Goal: Complete application form: Complete application form

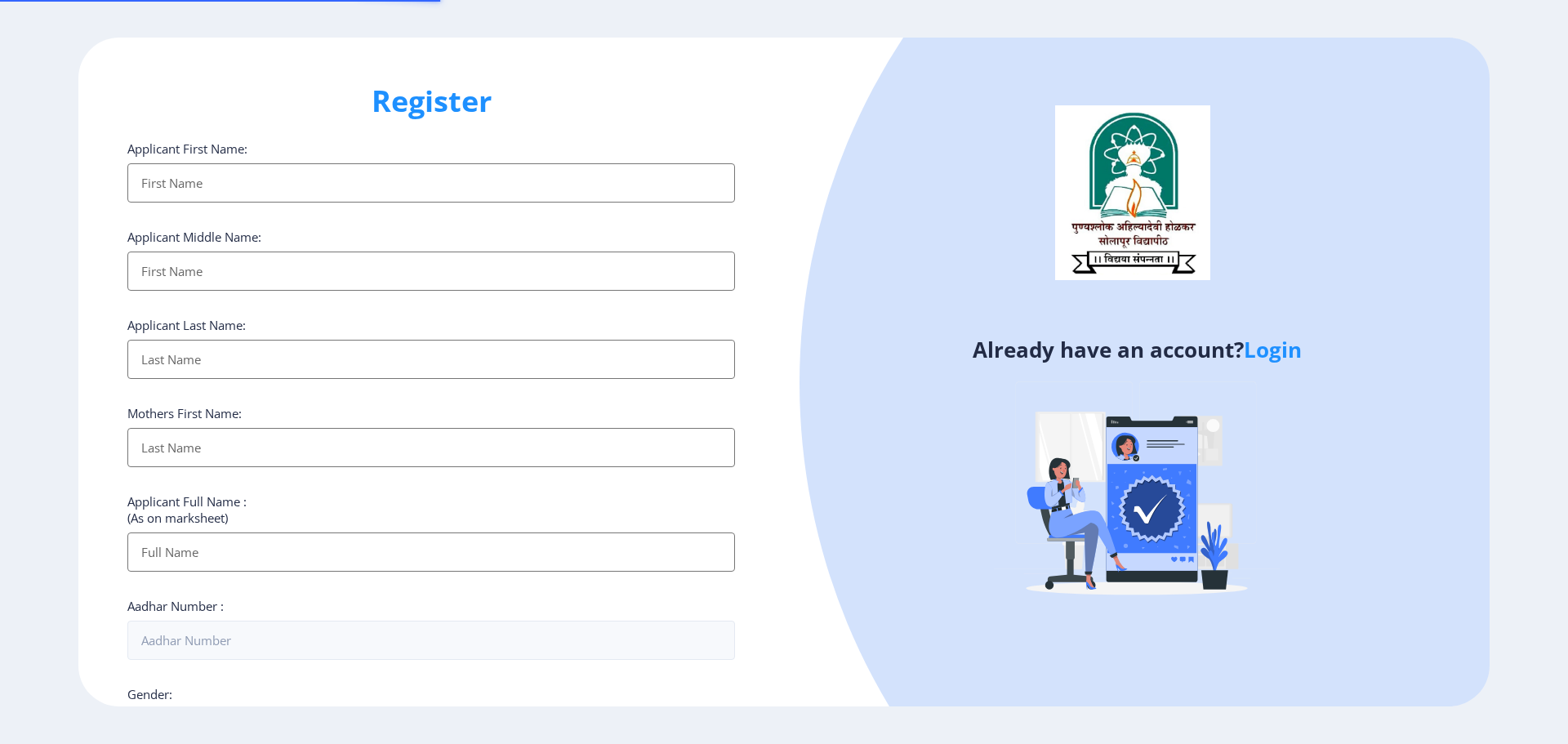
select select
click at [1286, 351] on link "Login" at bounding box center [1273, 349] width 58 height 30
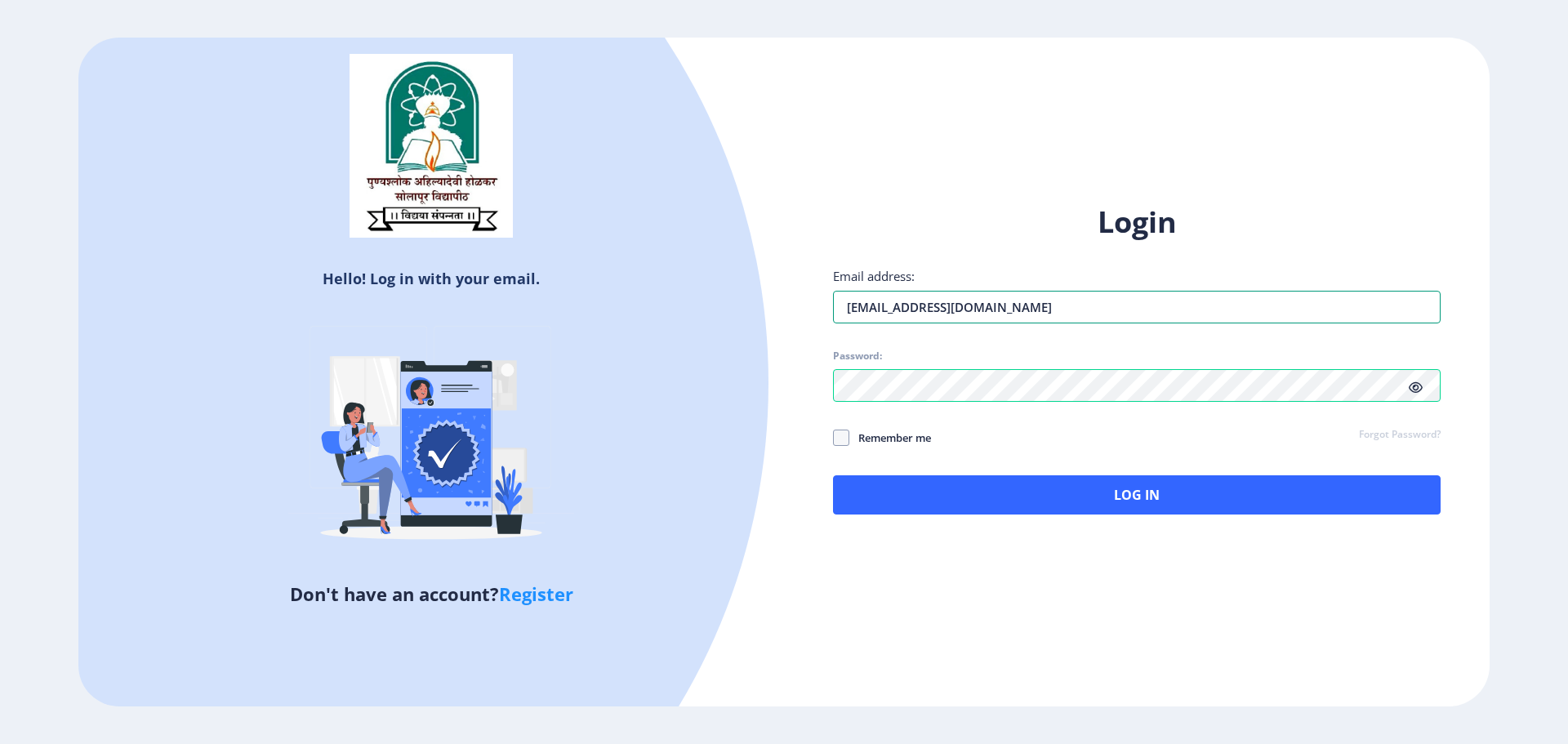
drag, startPoint x: 1109, startPoint y: 313, endPoint x: 703, endPoint y: 288, distance: 406.8
click at [703, 288] on div "Hello! Log in with your email. Don't have an account? Register Login Email addr…" at bounding box center [784, 372] width 1411 height 669
type input "[EMAIL_ADDRESS][DOMAIN_NAME]"
click at [810, 383] on div "Login Email address: [EMAIL_ADDRESS][DOMAIN_NAME] Password: Remember me Forgot …" at bounding box center [1136, 372] width 706 height 387
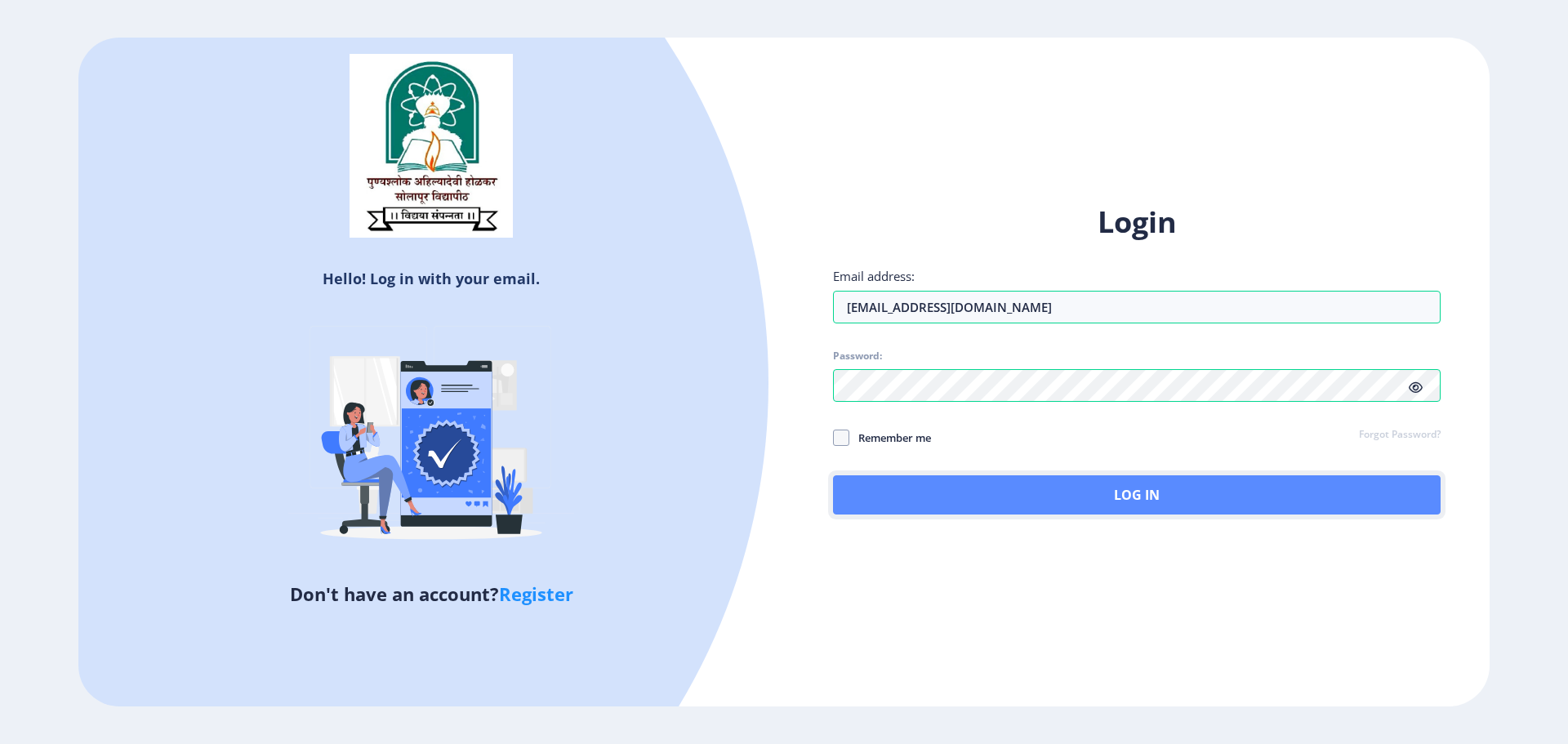
click at [1200, 489] on button "Log In" at bounding box center [1137, 495] width 607 height 40
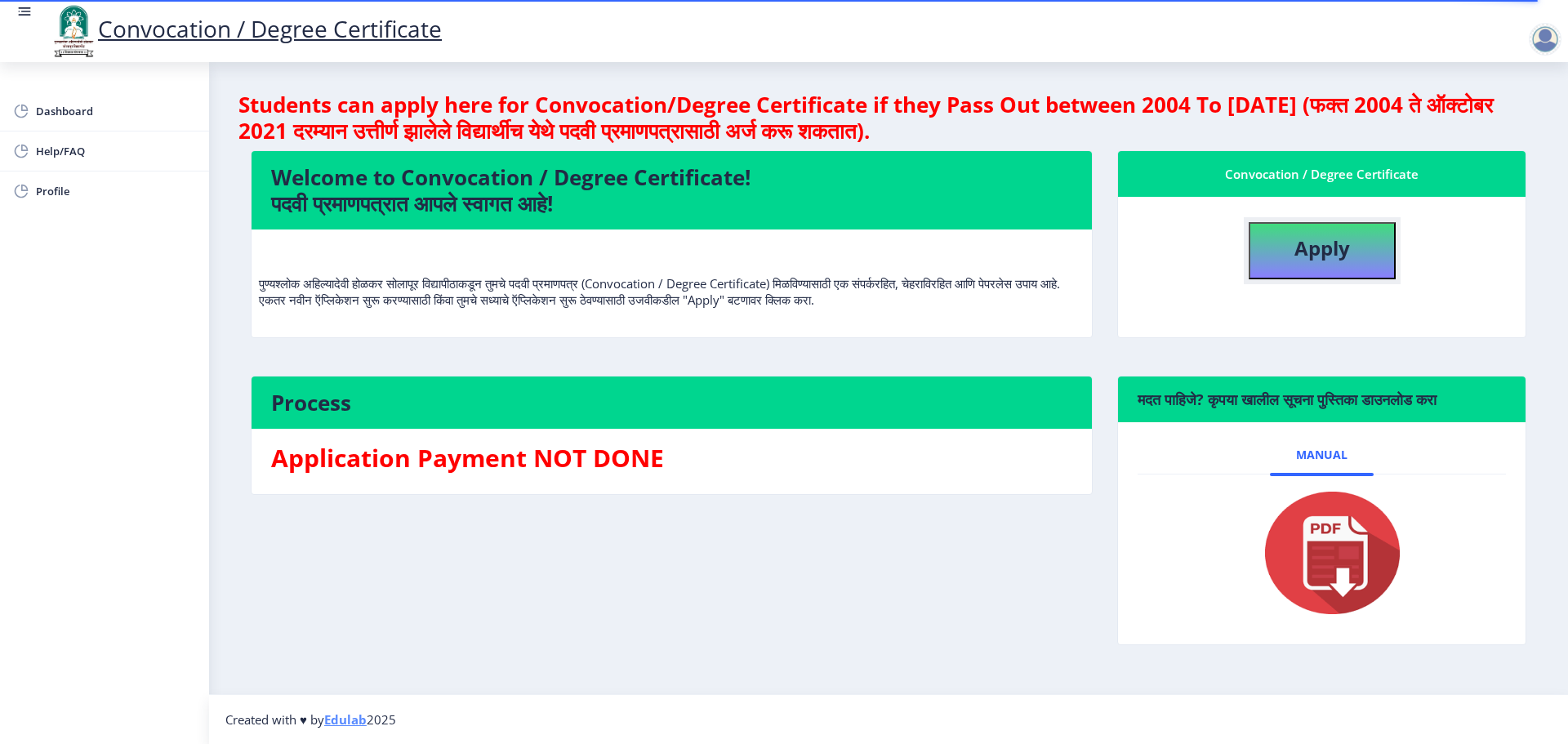
click at [1326, 249] on b "Apply" at bounding box center [1323, 248] width 56 height 27
select select
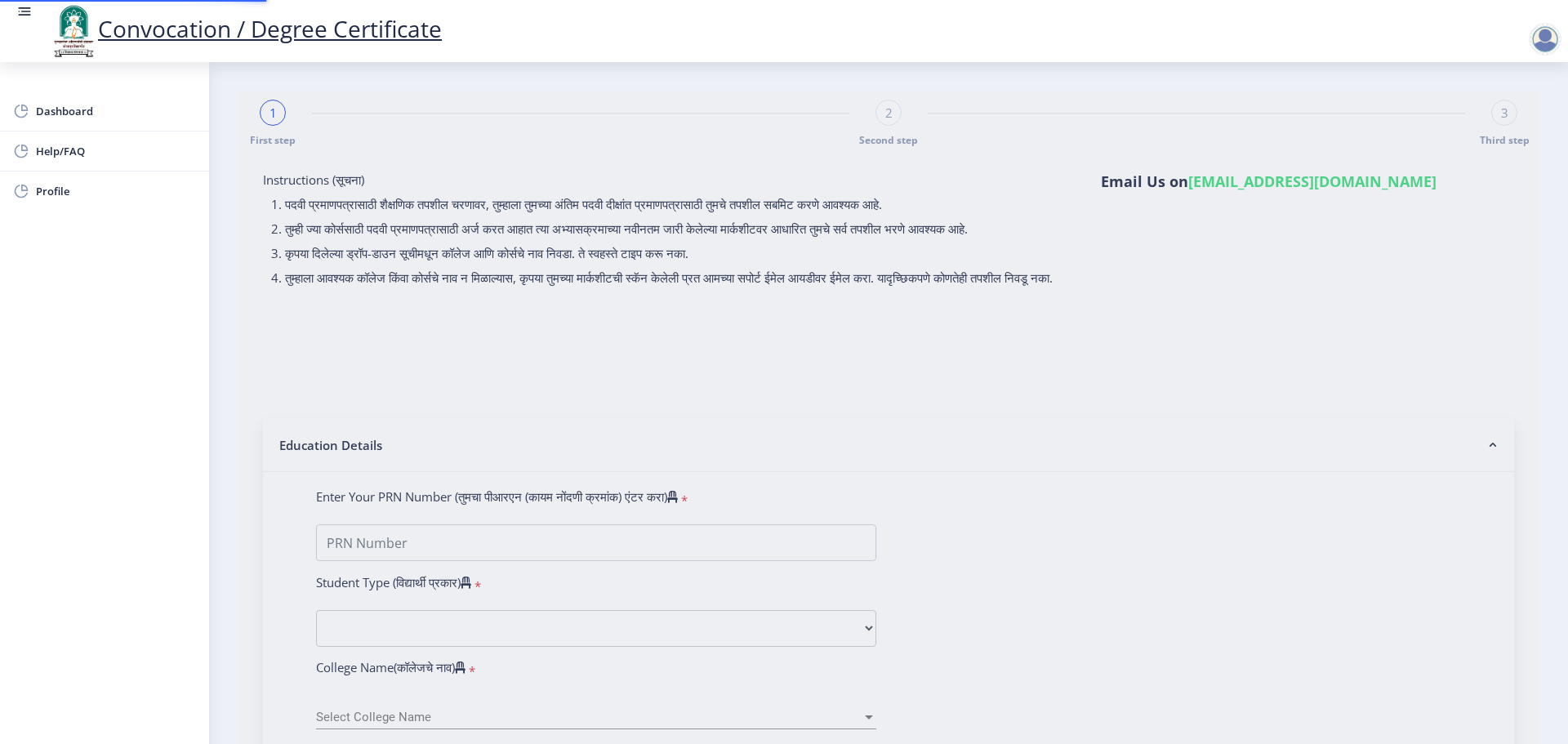
type input "2014032500060164"
select select "Regular"
select select "2017"
select select "March"
select select "Grade A"
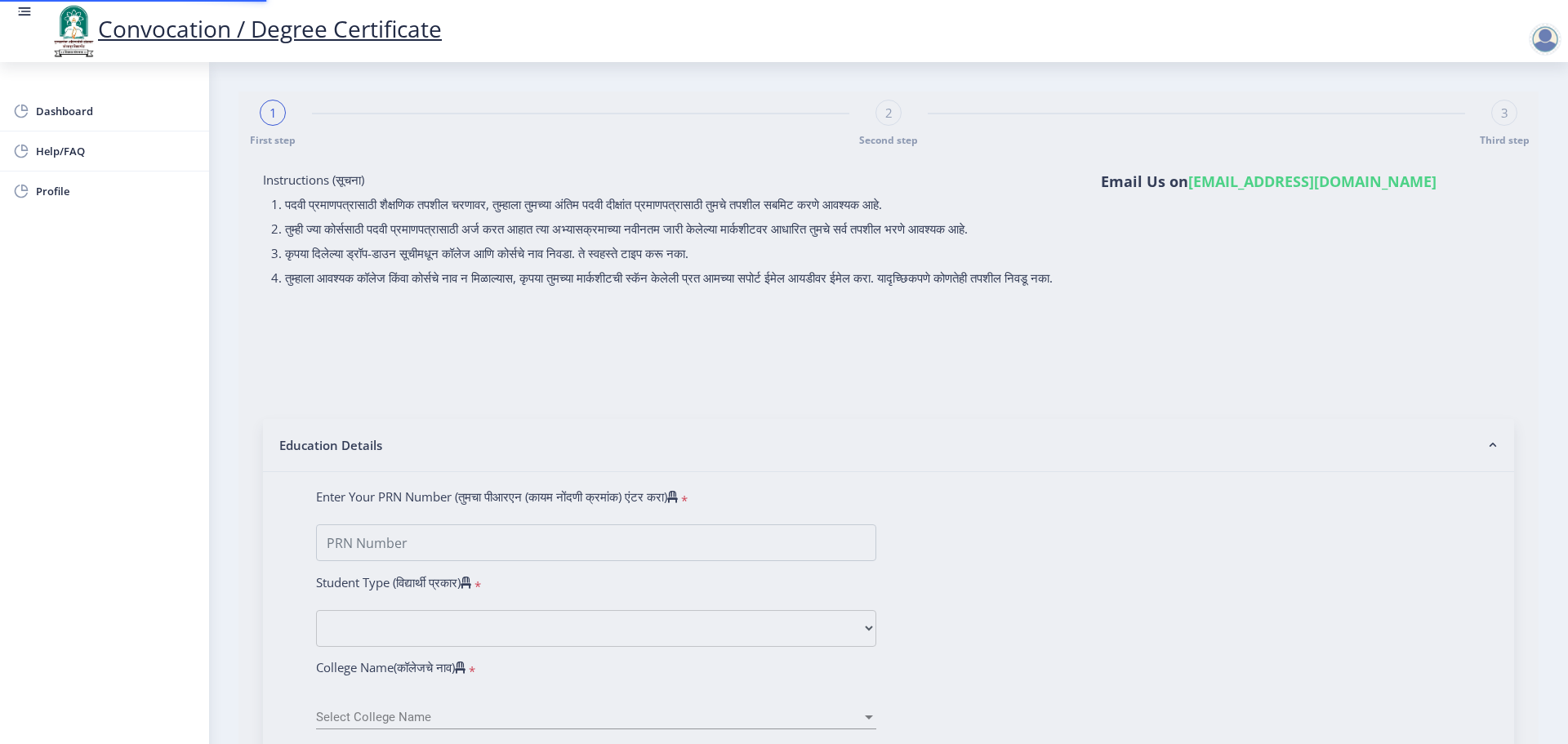
type input "364113"
type input "KADAMKAJAL GOVIND"
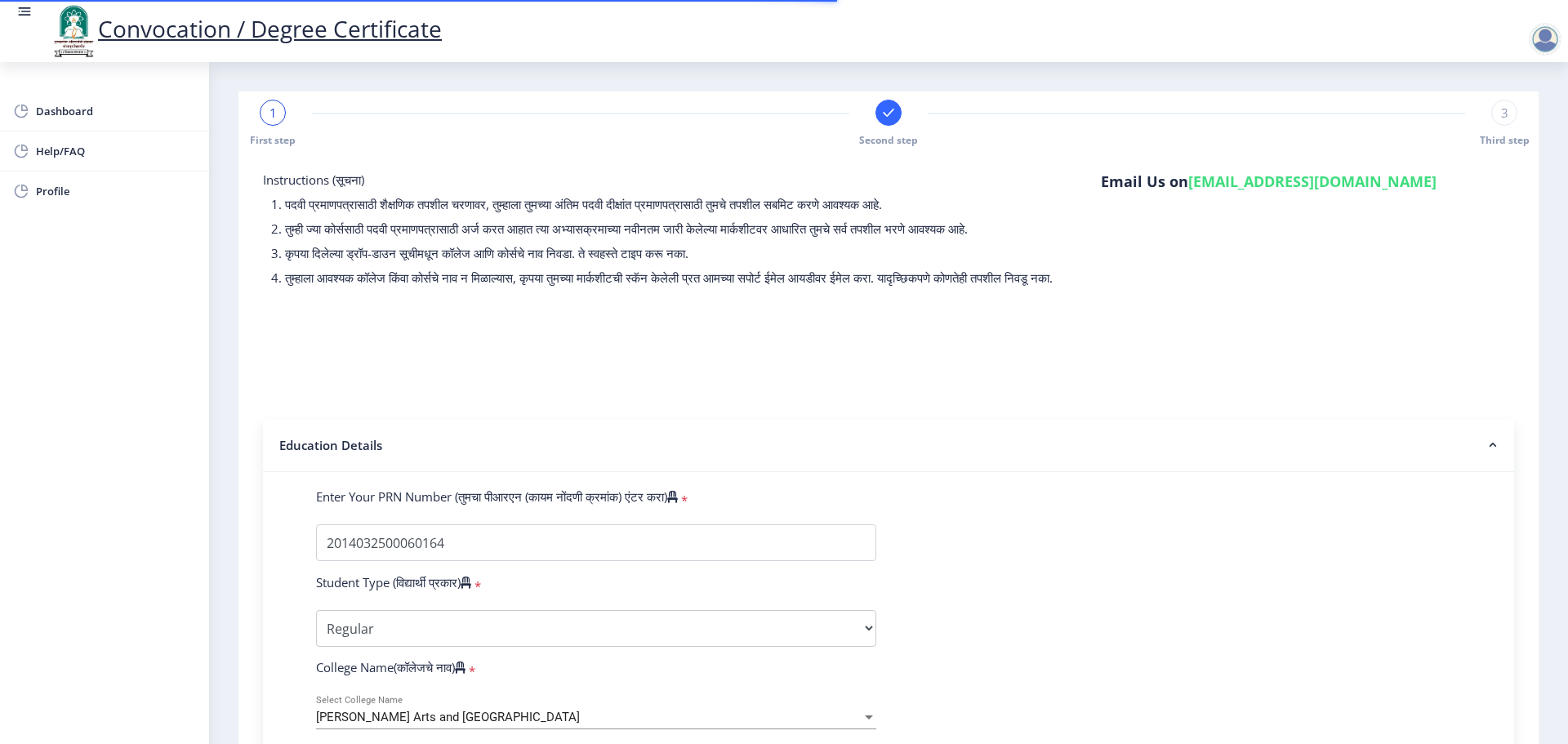
select select
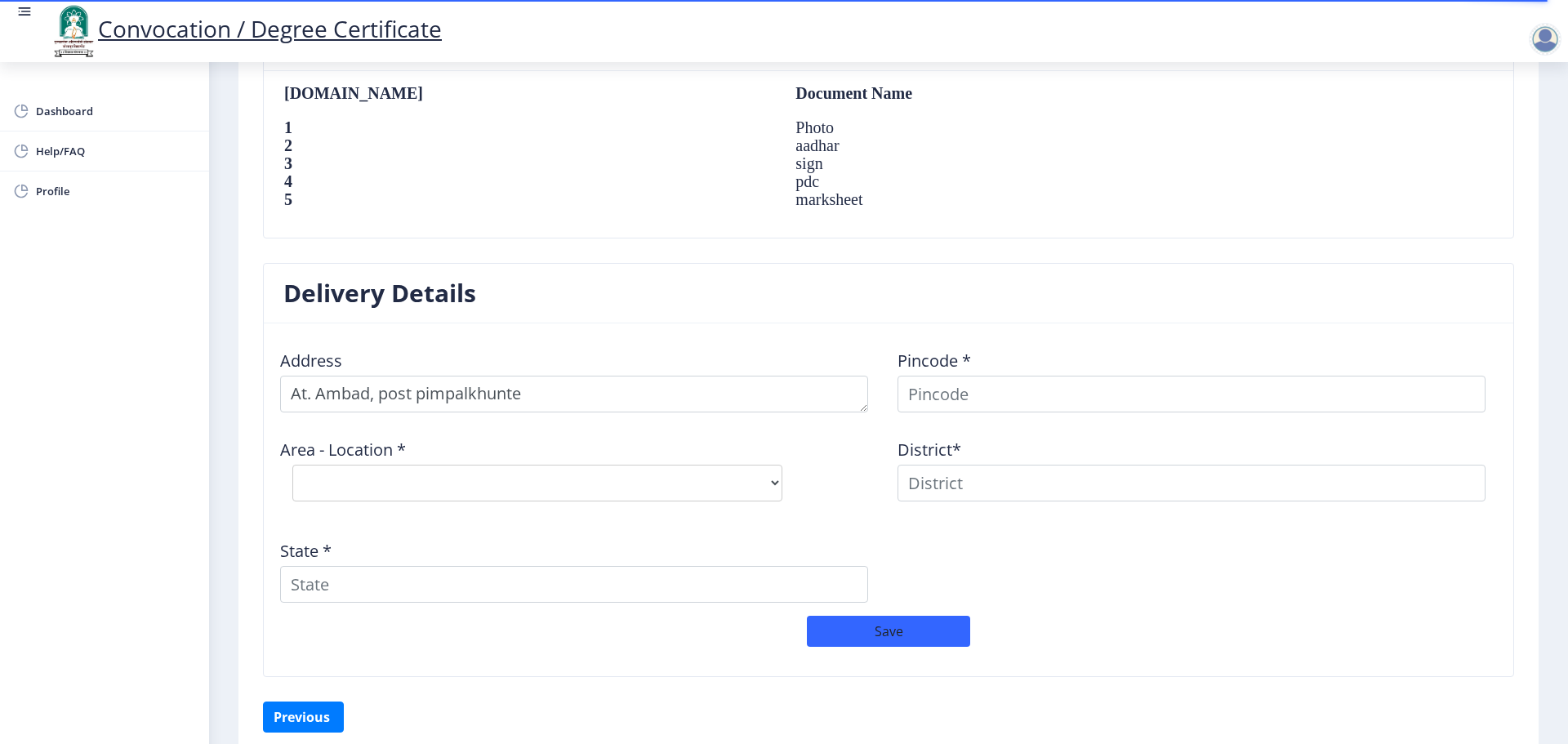
scroll to position [1193, 0]
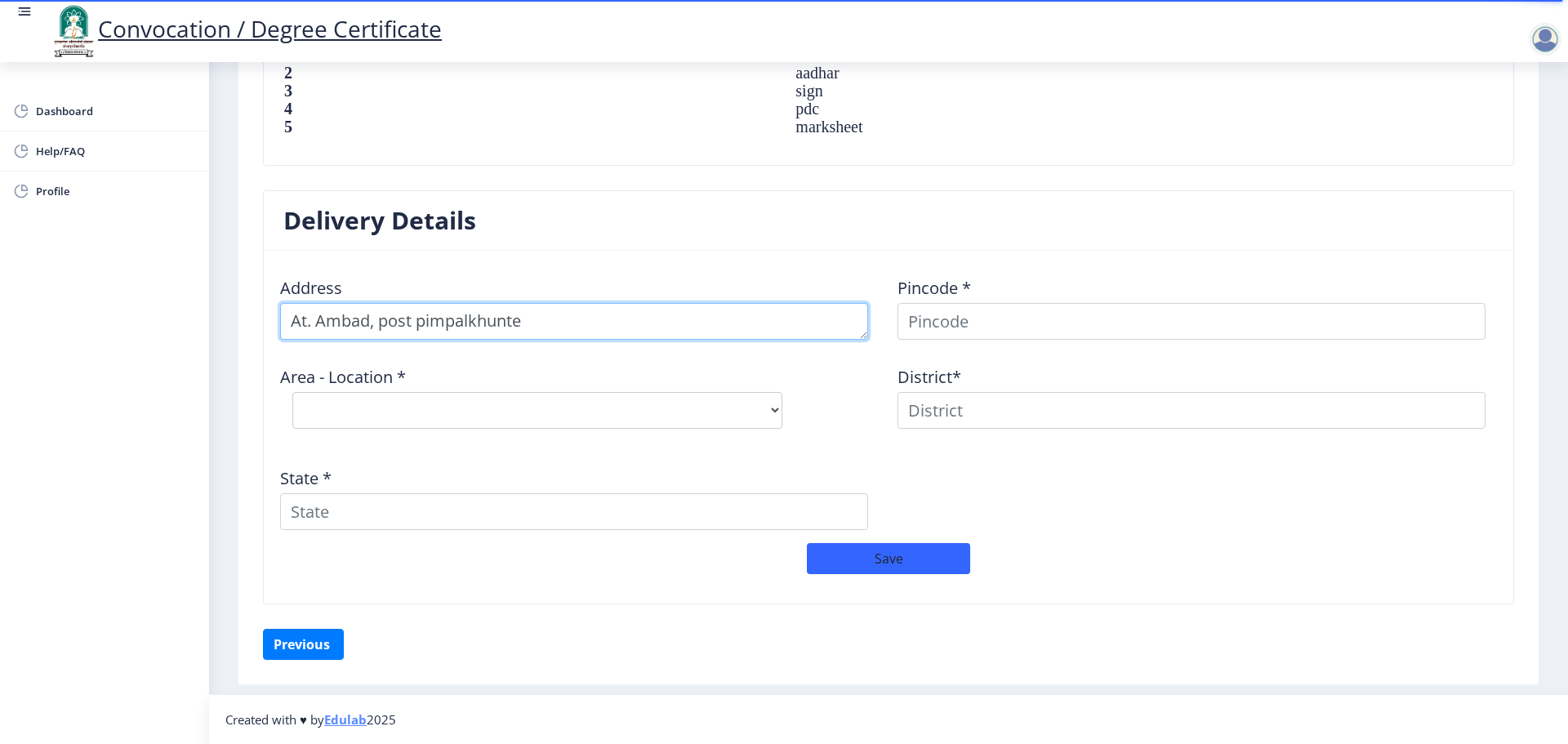
click at [542, 329] on textarea at bounding box center [574, 321] width 588 height 37
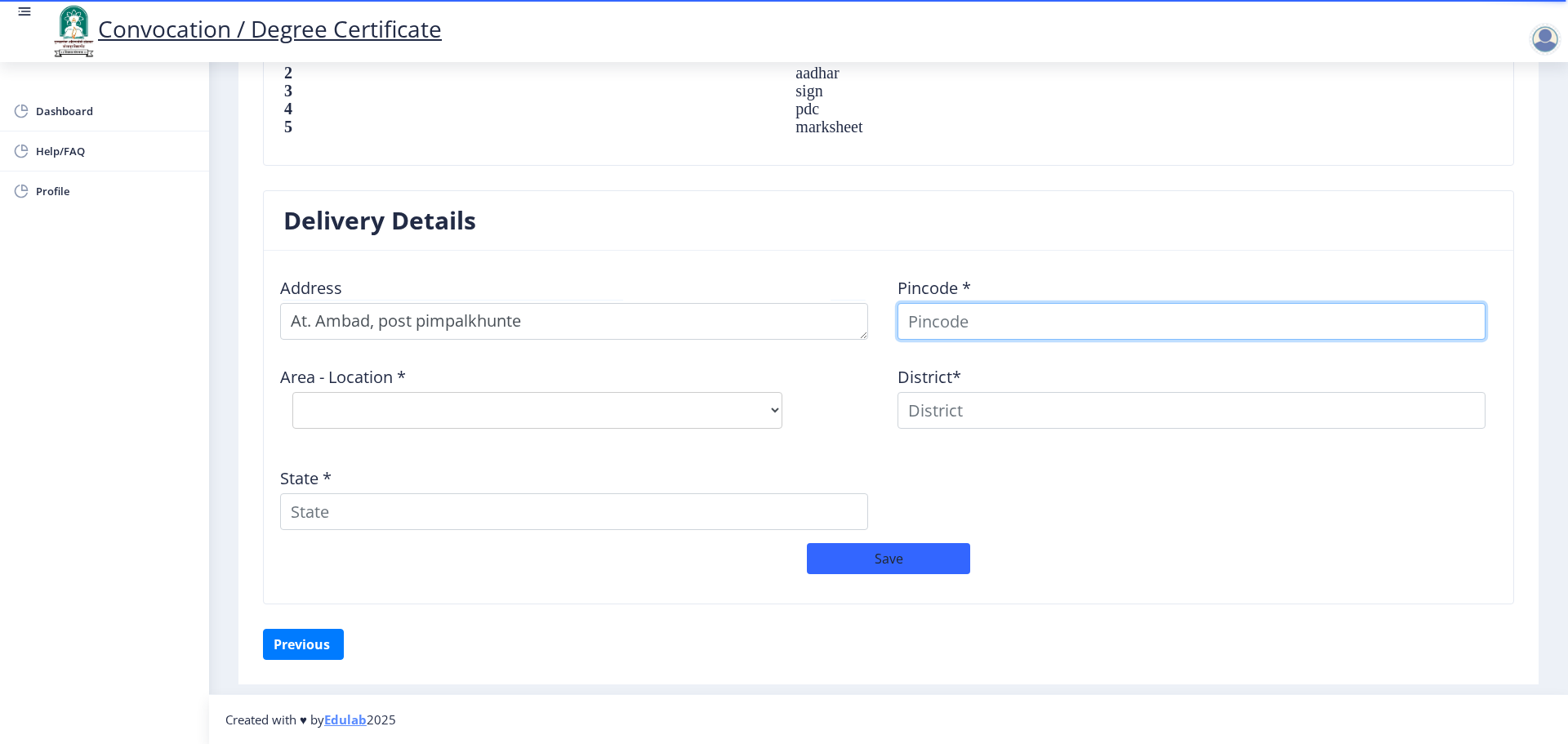
click at [1072, 333] on input at bounding box center [1191, 321] width 588 height 37
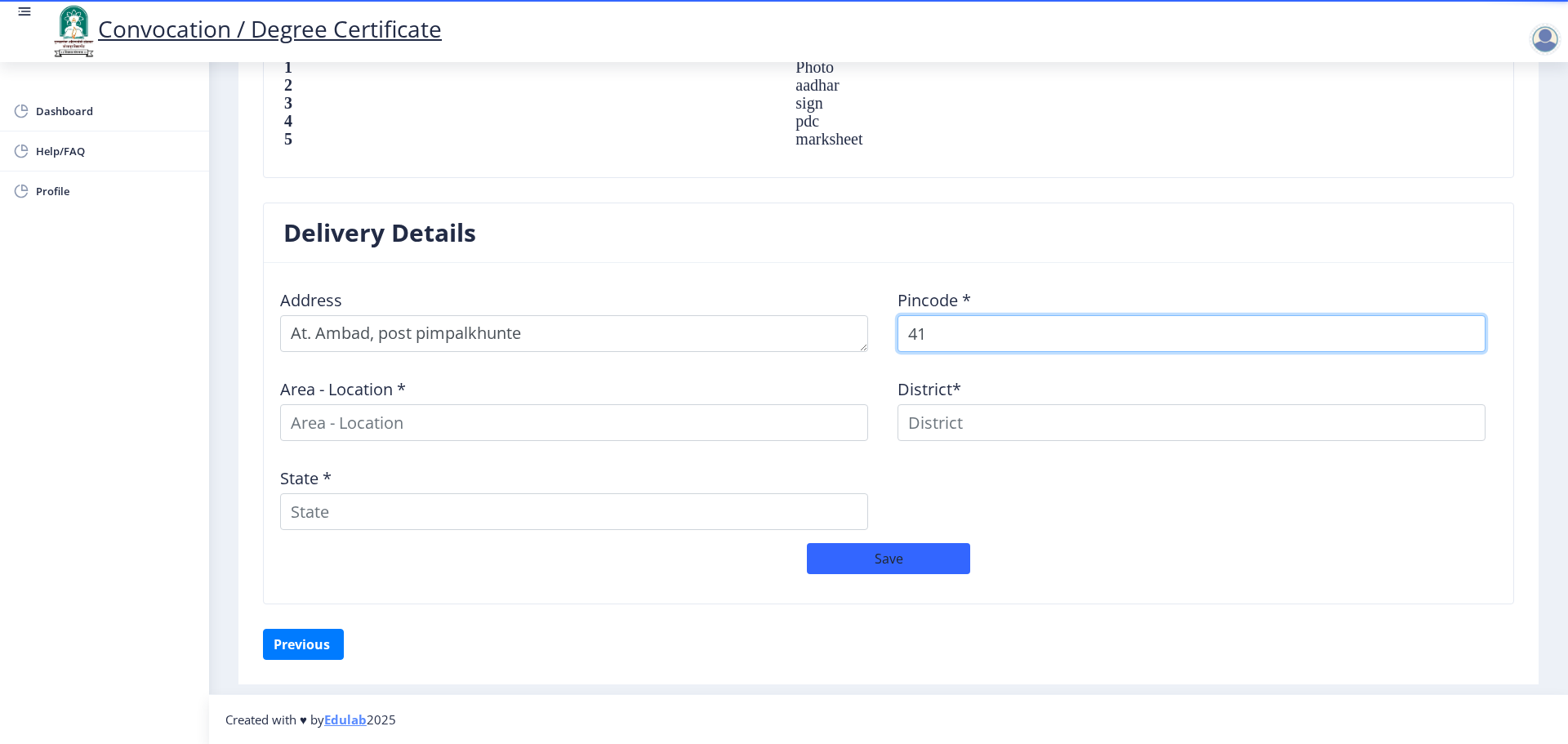
scroll to position [1182, 0]
type input "413208"
select select
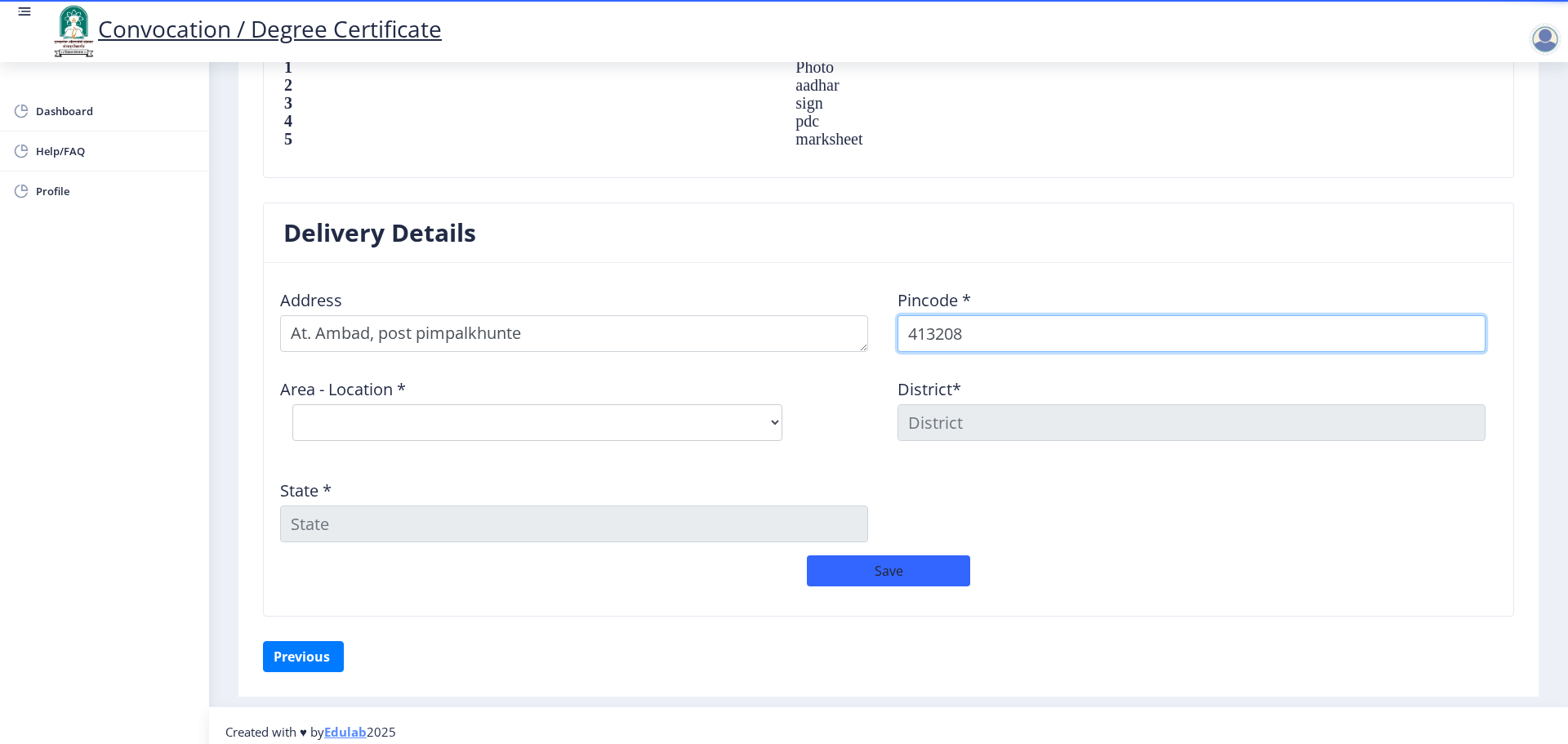
scroll to position [1193, 0]
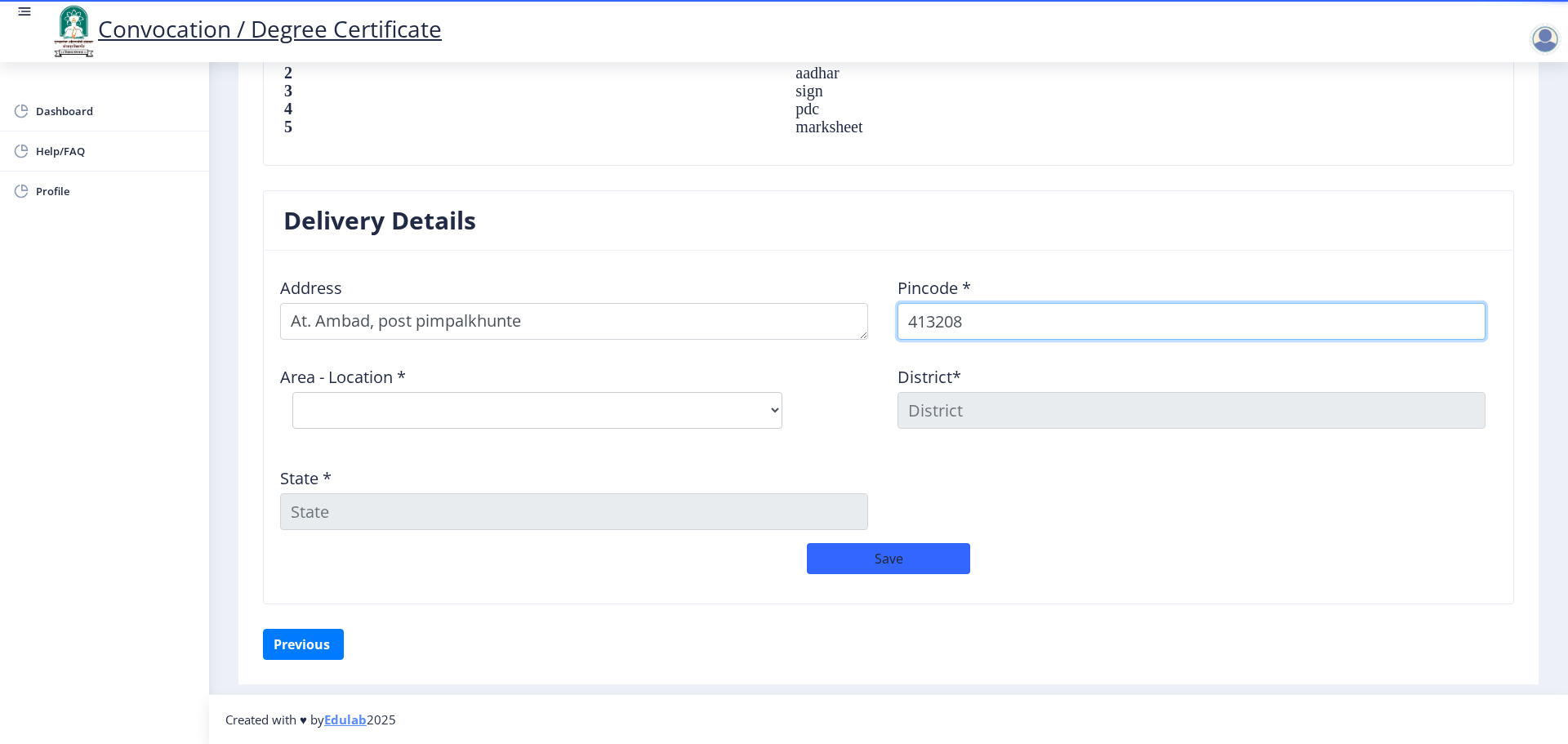
type input "413208"
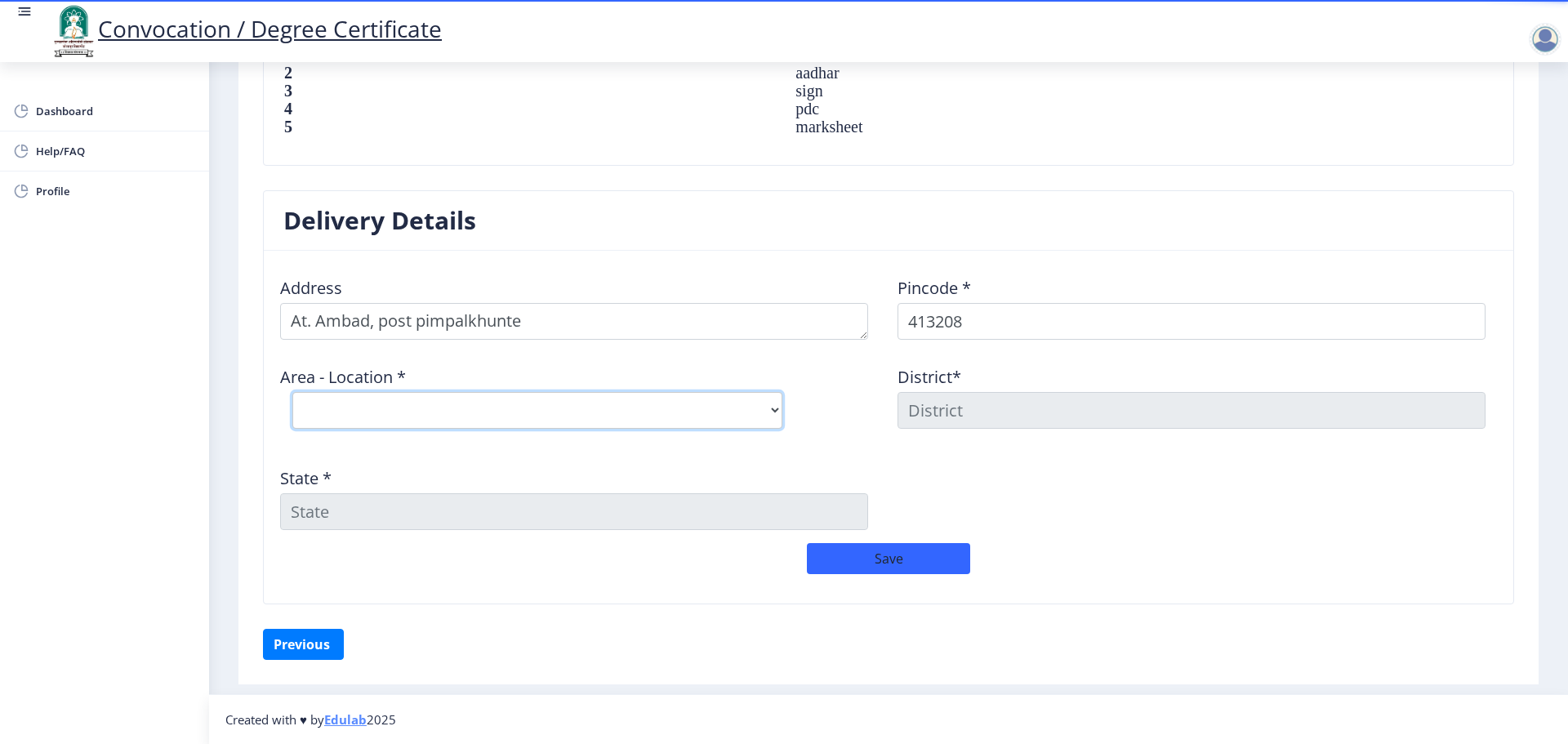
click at [605, 423] on select "Select Area Location [GEOGRAPHIC_DATA] B.O Bhosare B.O Bhutashte B.O Chincholi …" at bounding box center [538, 410] width 490 height 37
select select "10: Object"
click at [293, 392] on select "Select Area Location [GEOGRAPHIC_DATA] B.O Bhosare B.O Bhutashte B.O Chincholi …" at bounding box center [538, 410] width 490 height 37
type input "SOLAPUR"
type input "[GEOGRAPHIC_DATA]"
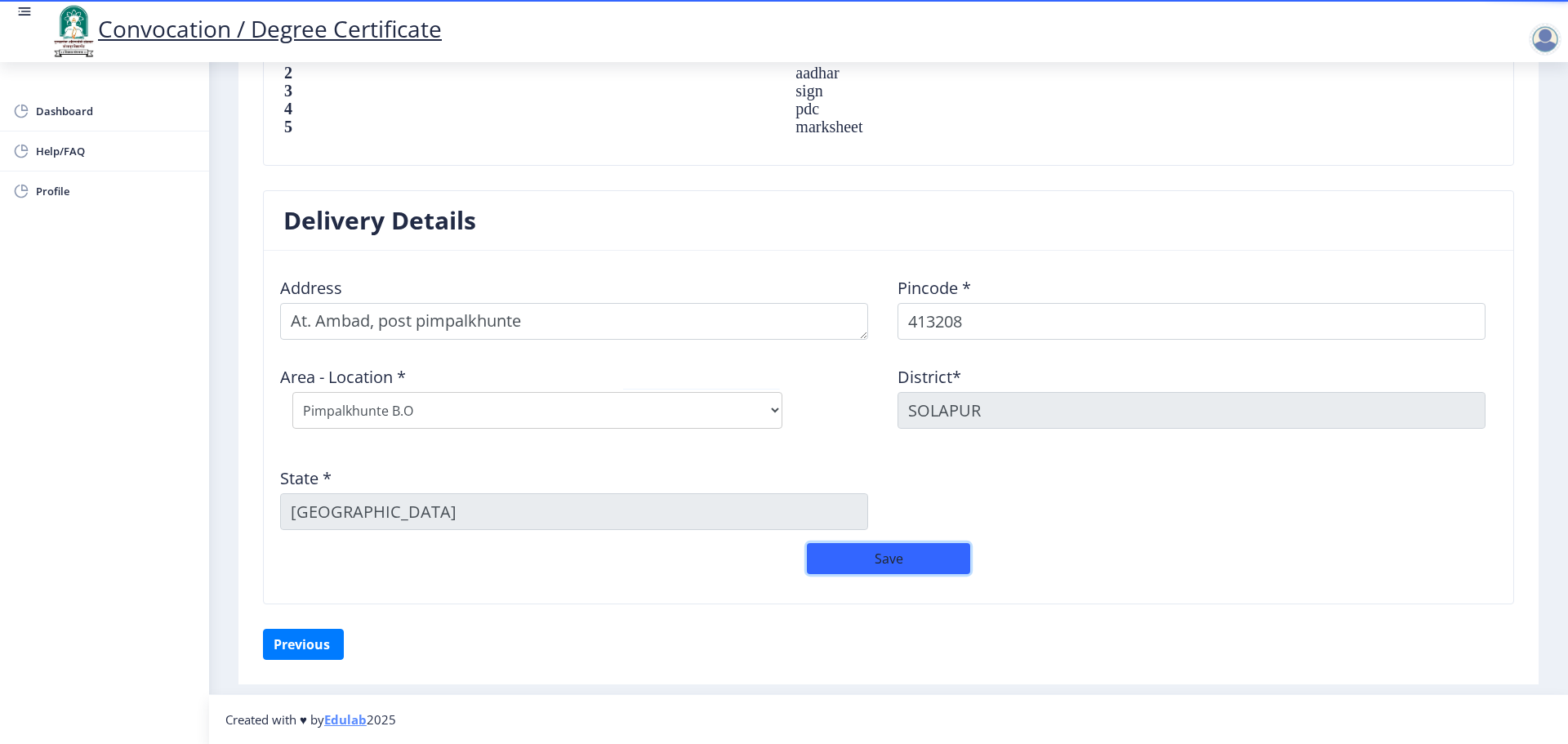
click at [886, 566] on button "Save" at bounding box center [889, 558] width 163 height 31
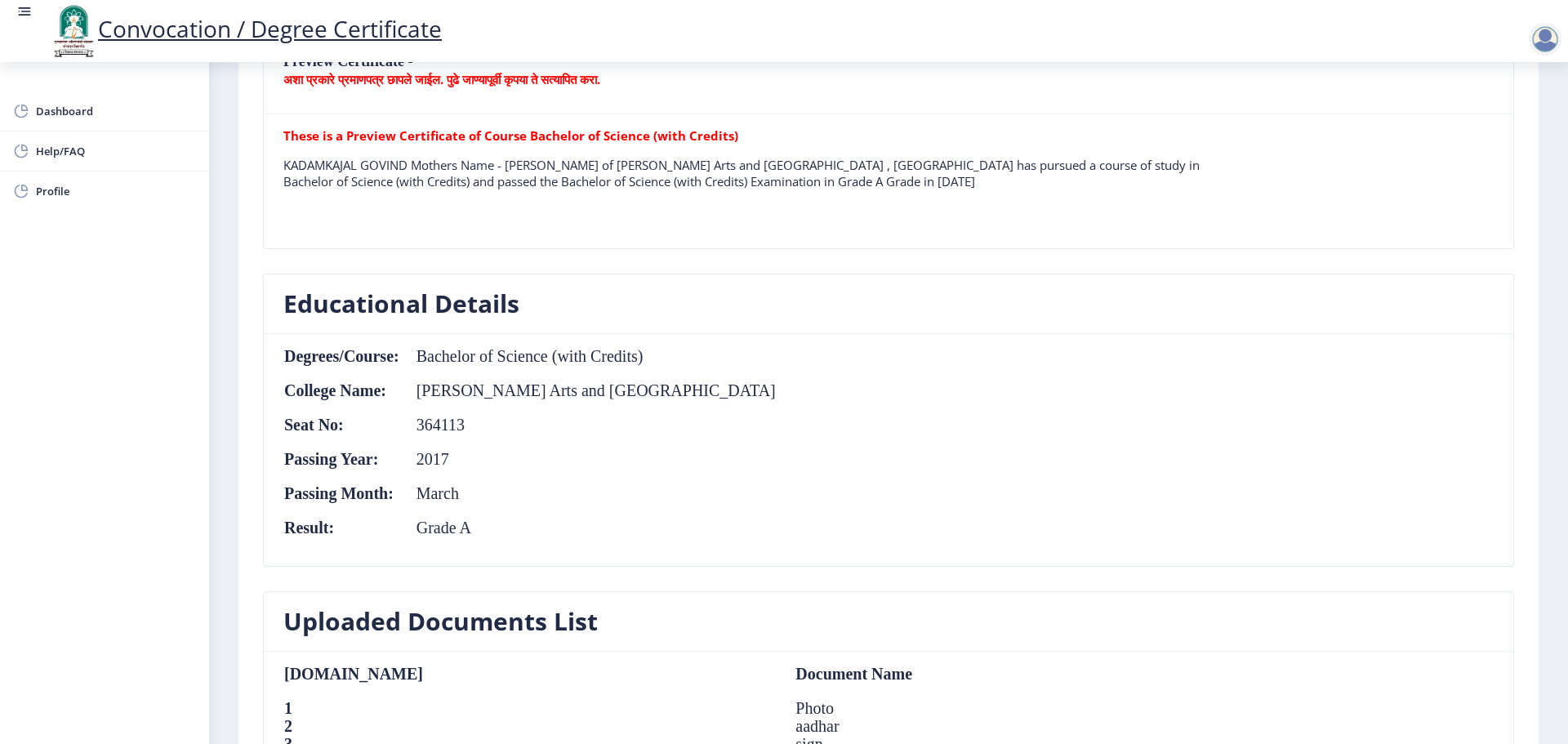
scroll to position [0, 0]
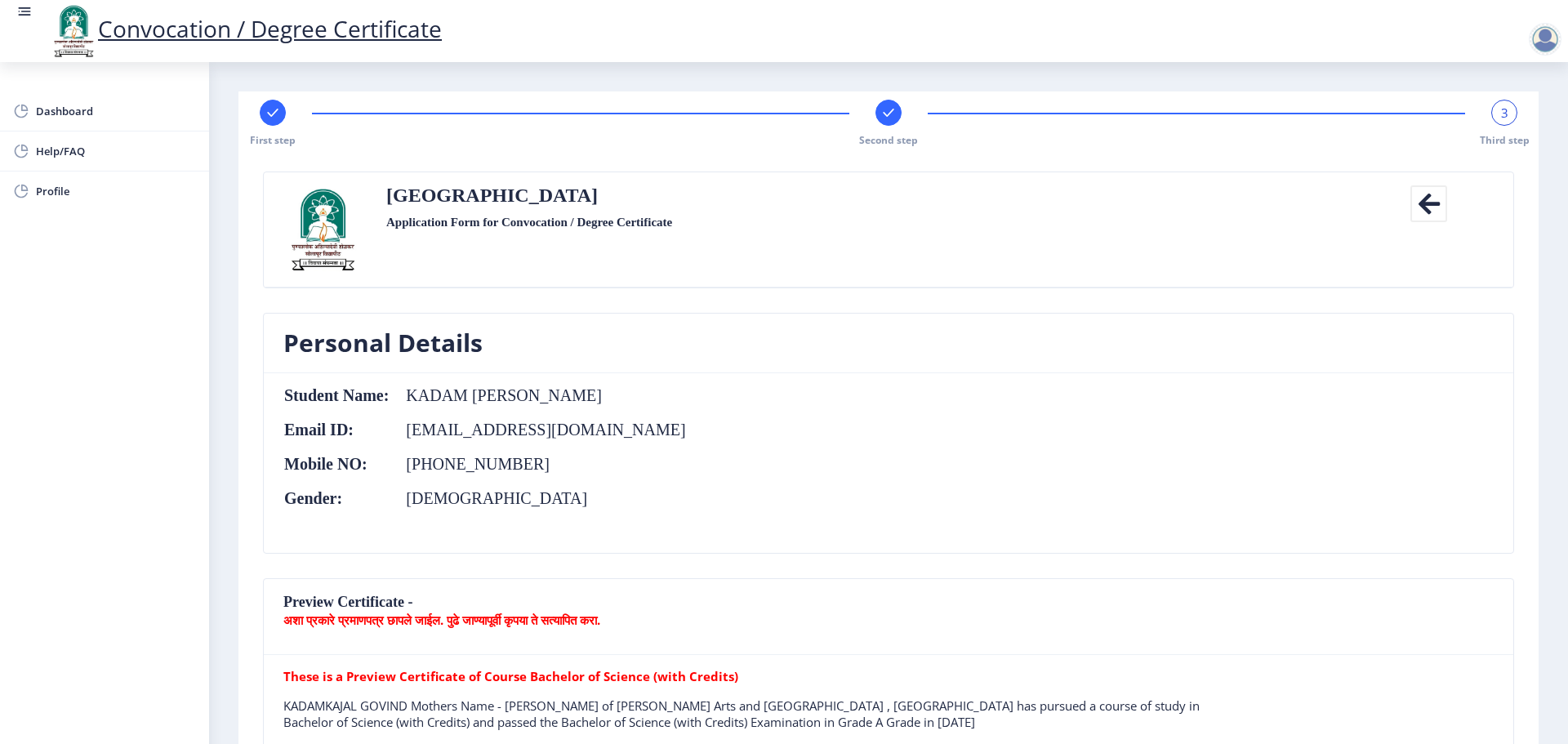
click at [889, 121] on div at bounding box center [889, 113] width 26 height 26
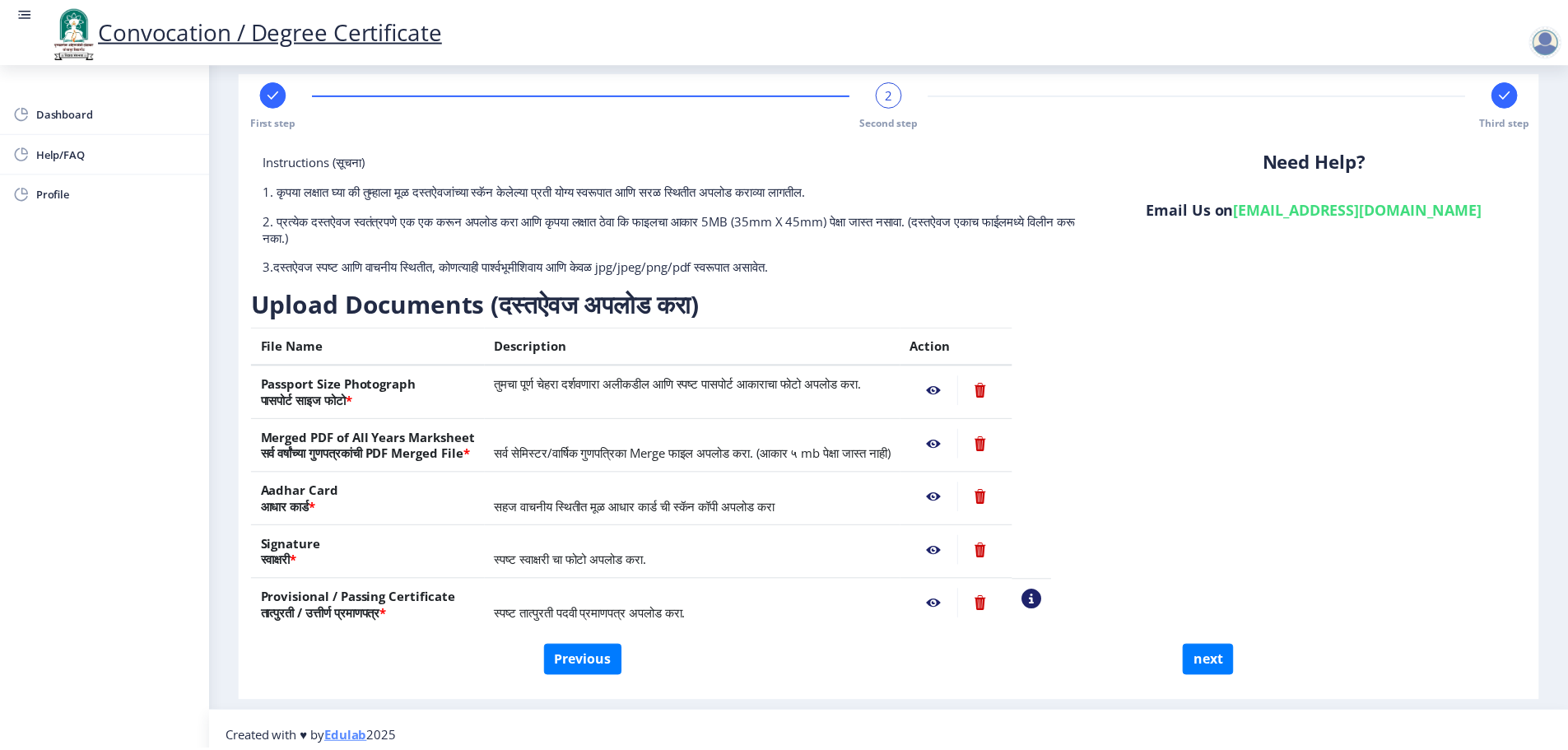
scroll to position [32, 0]
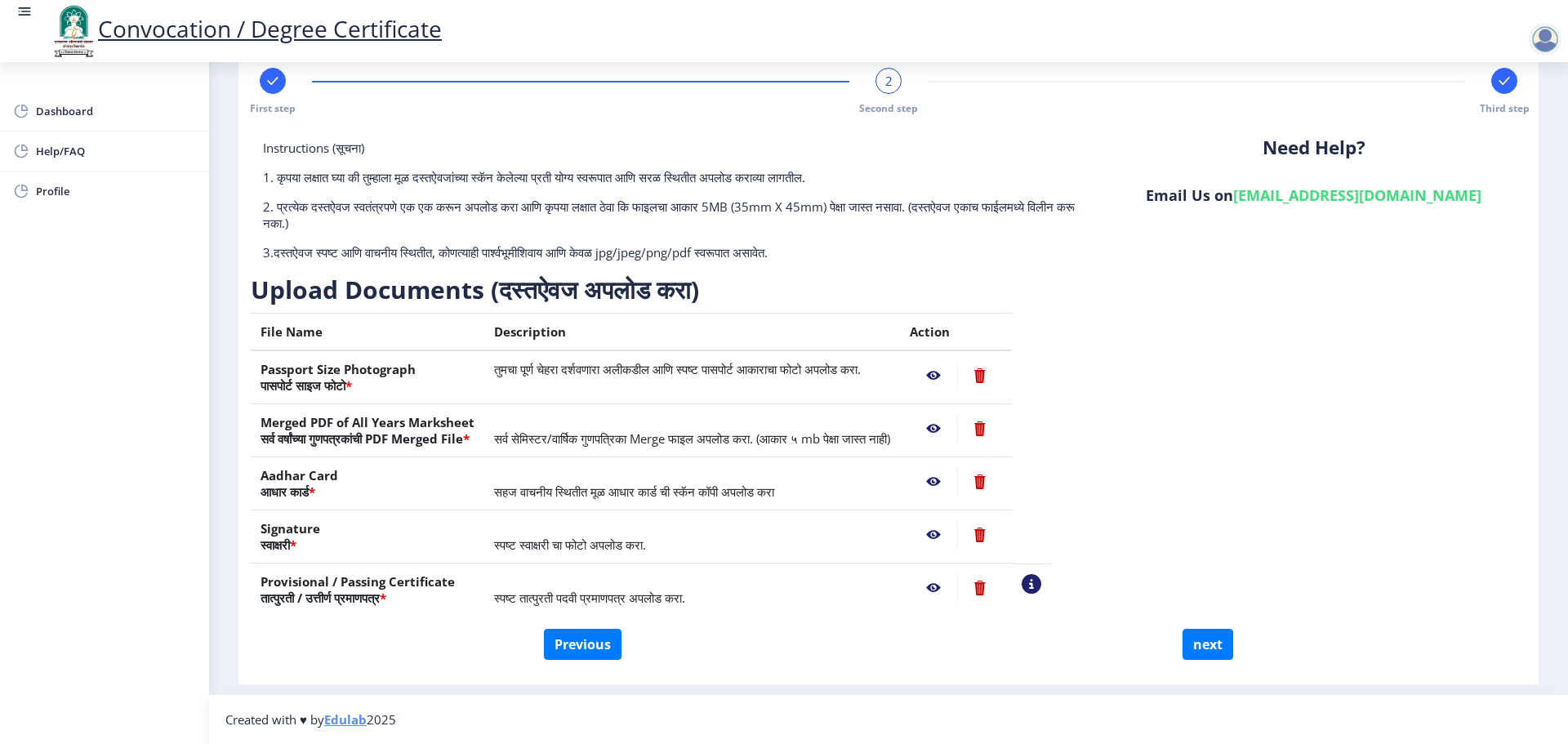
click at [957, 432] on nb-action at bounding box center [934, 429] width 48 height 30
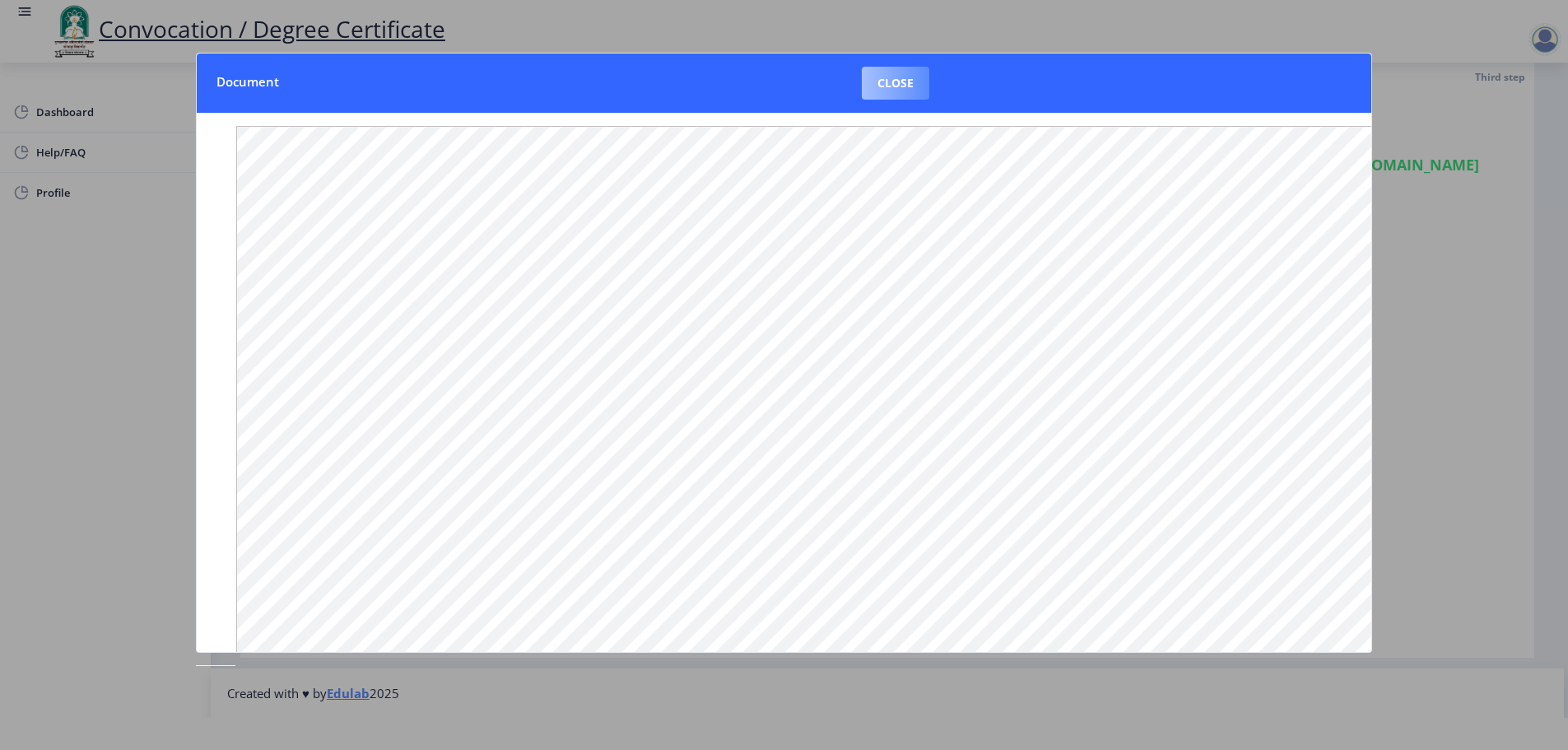
click at [890, 77] on button "Close" at bounding box center [895, 83] width 67 height 33
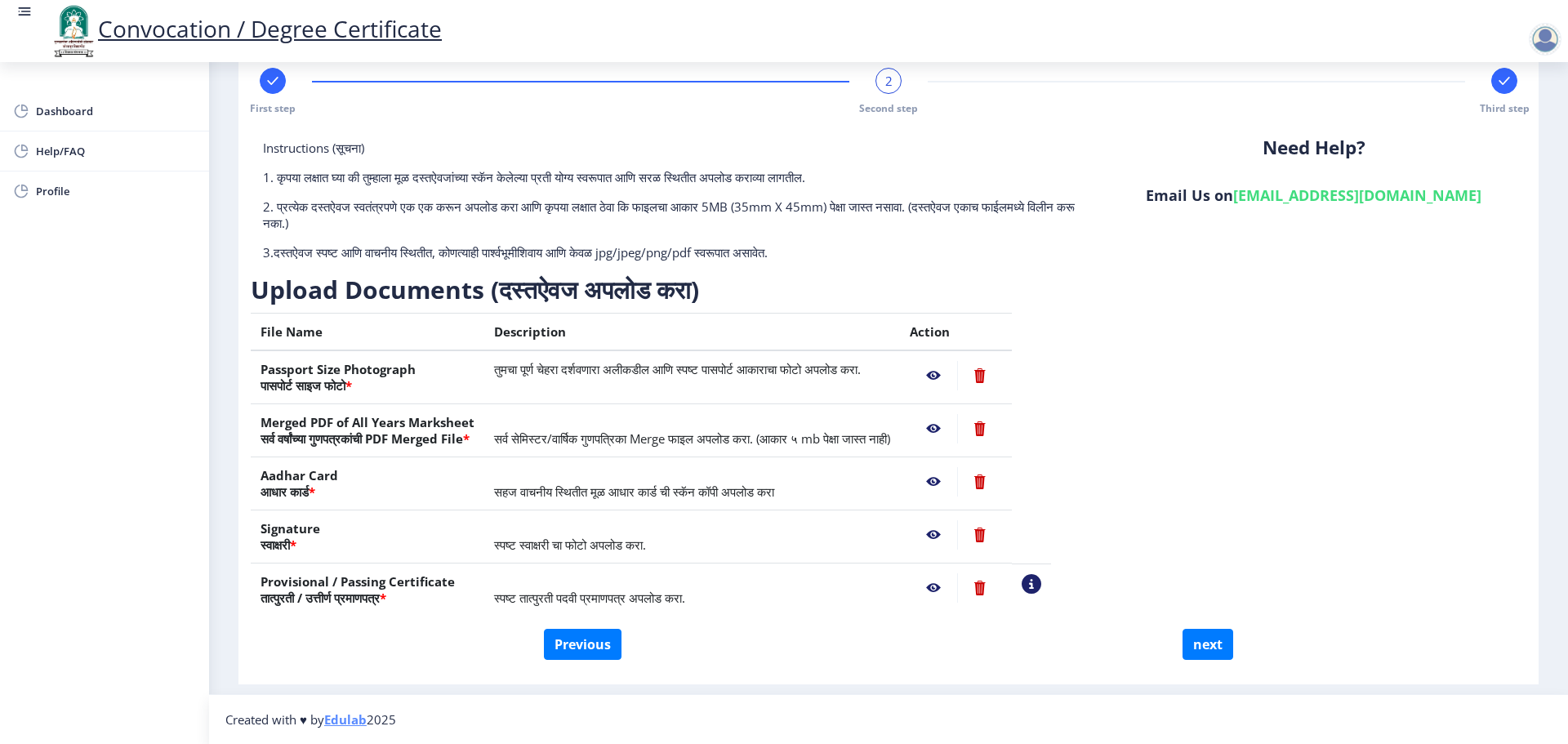
click at [957, 588] on nb-action at bounding box center [934, 587] width 48 height 30
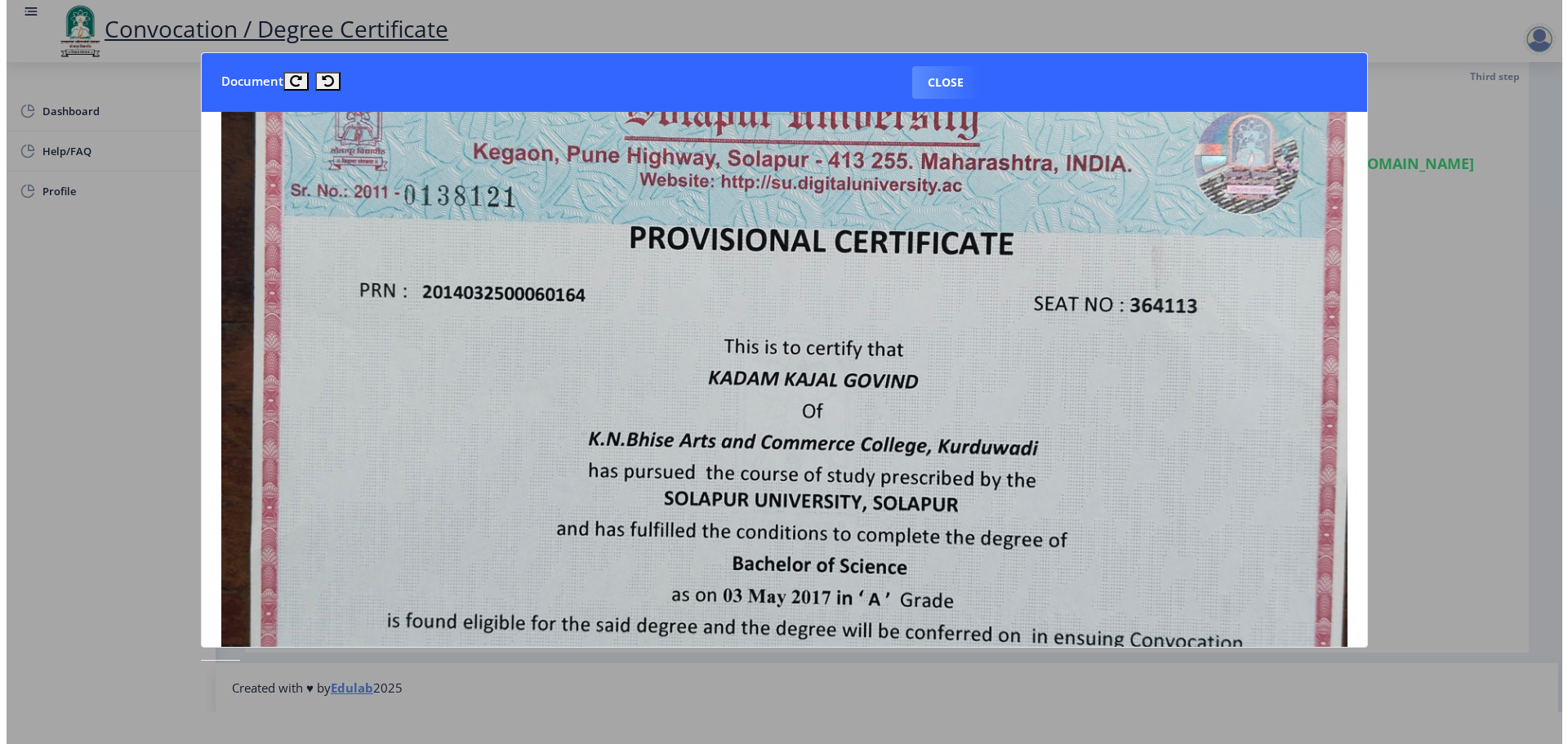
scroll to position [0, 0]
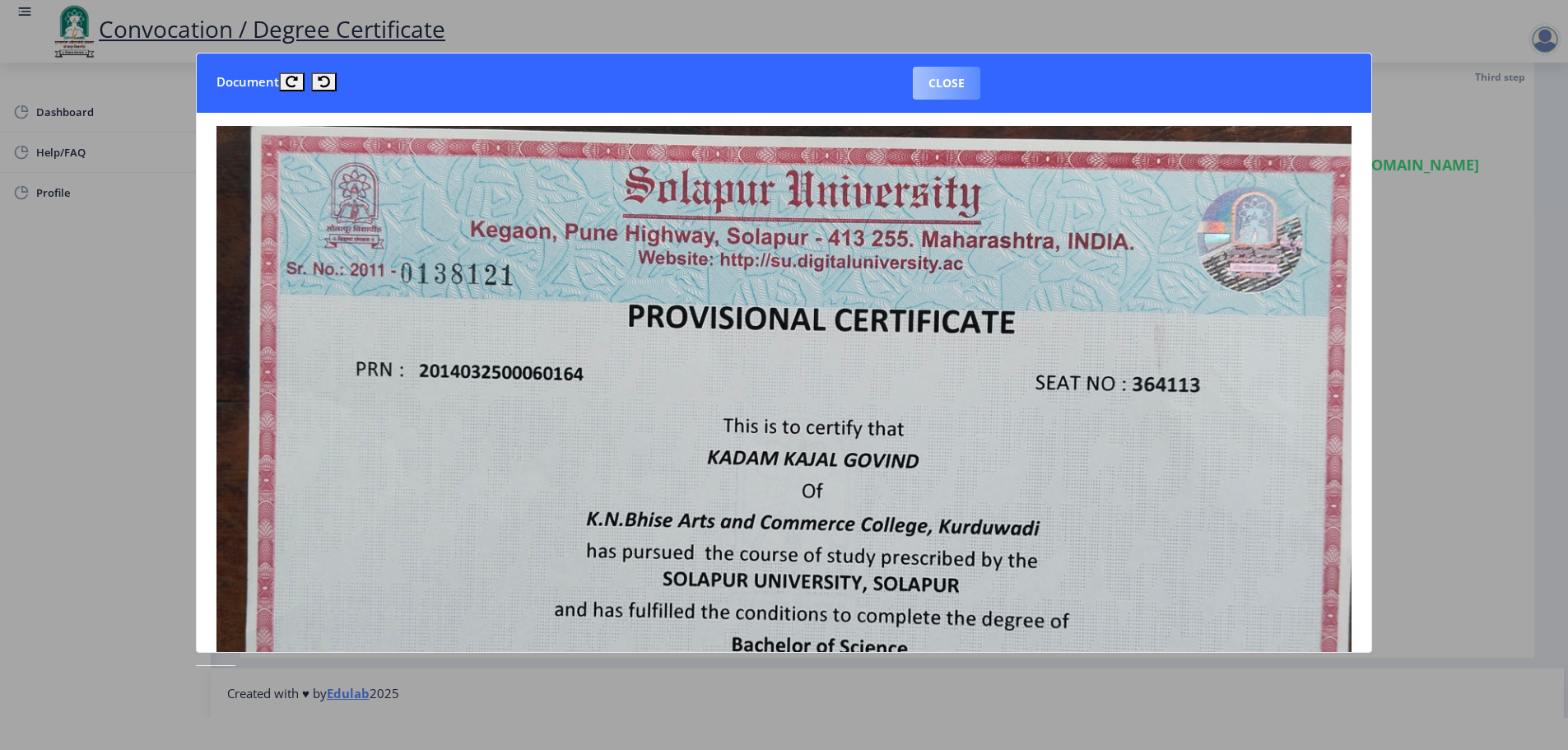
click at [956, 84] on button "Close" at bounding box center [946, 83] width 67 height 33
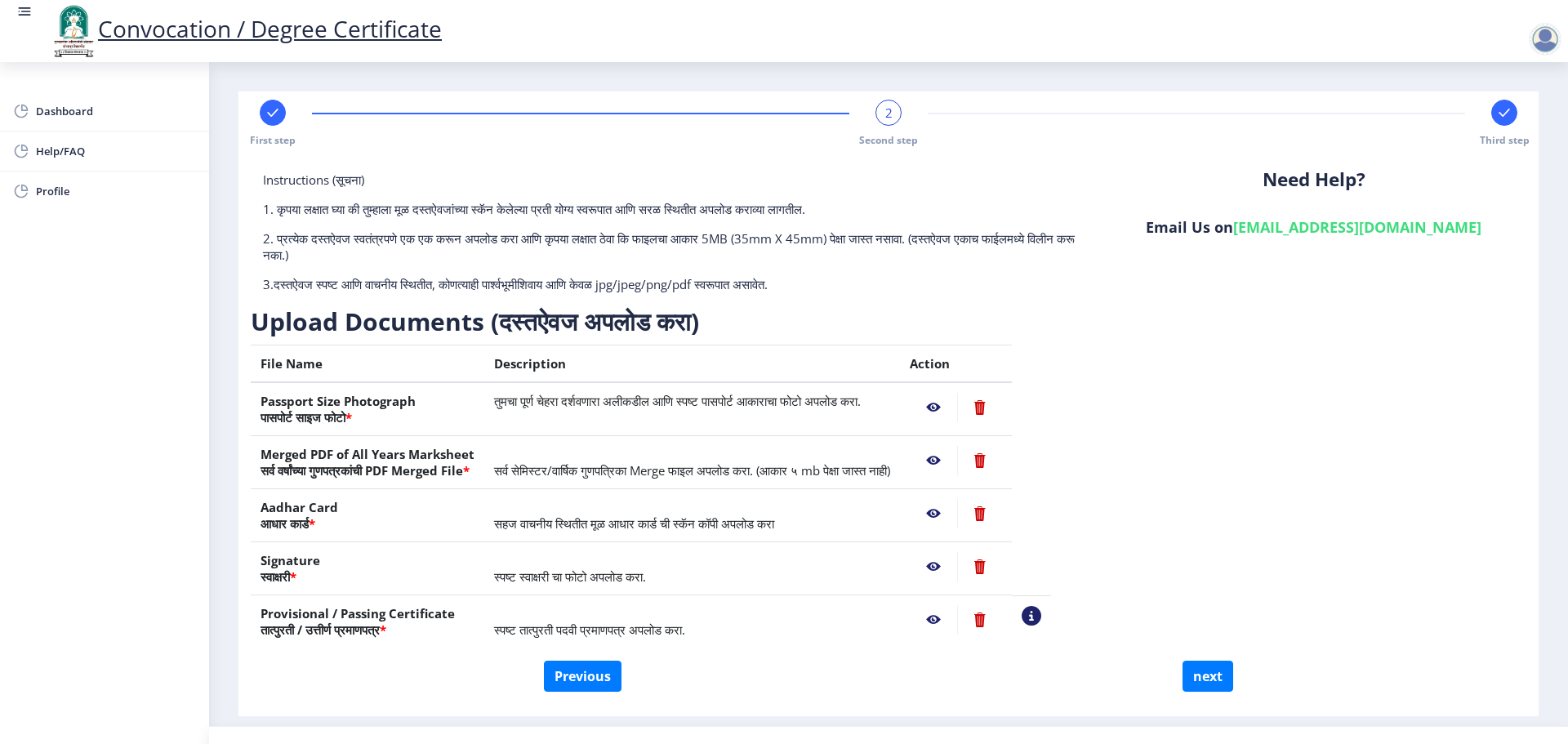
click at [887, 120] on span "2" at bounding box center [889, 113] width 7 height 16
click at [1509, 114] on div at bounding box center [1504, 113] width 26 height 26
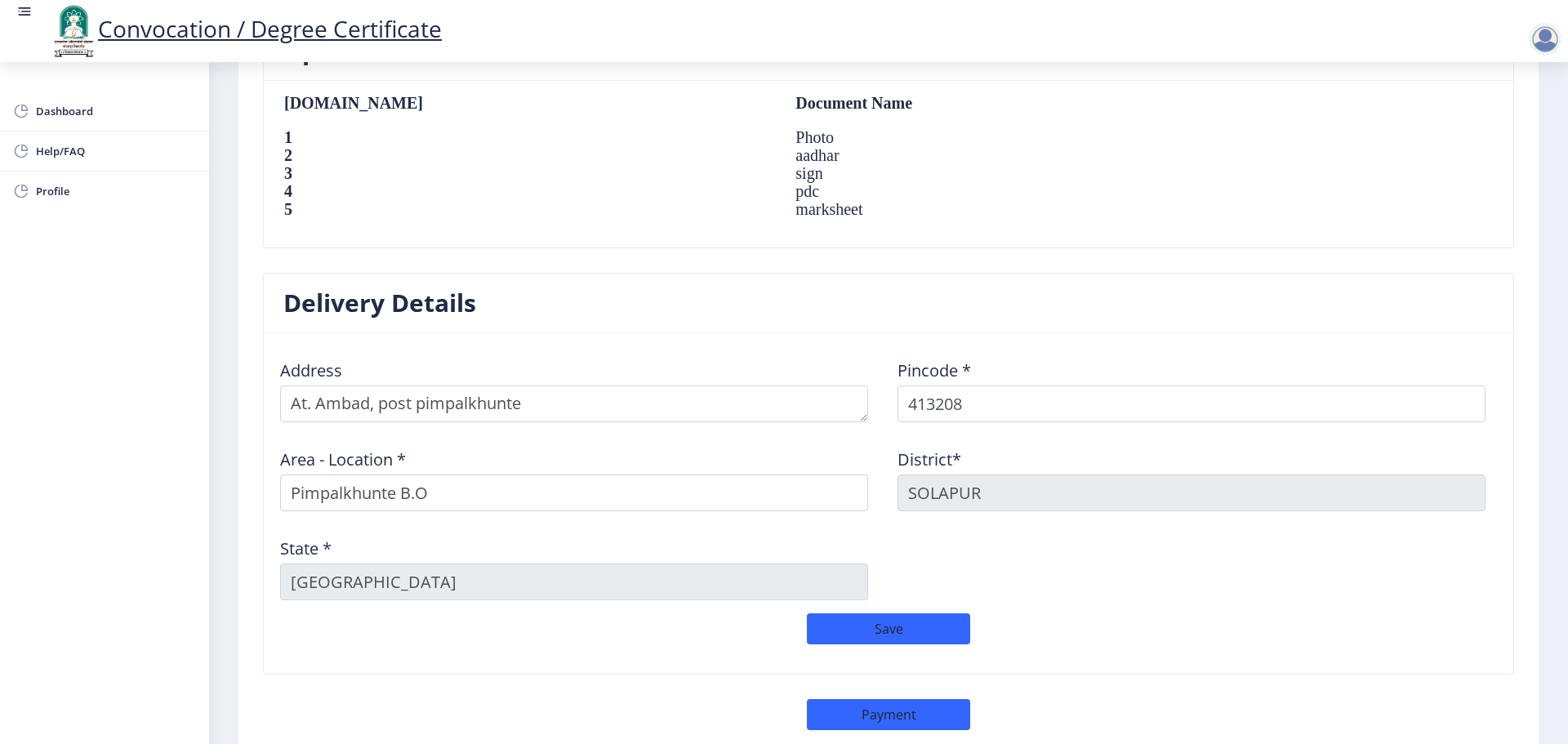
scroll to position [1229, 0]
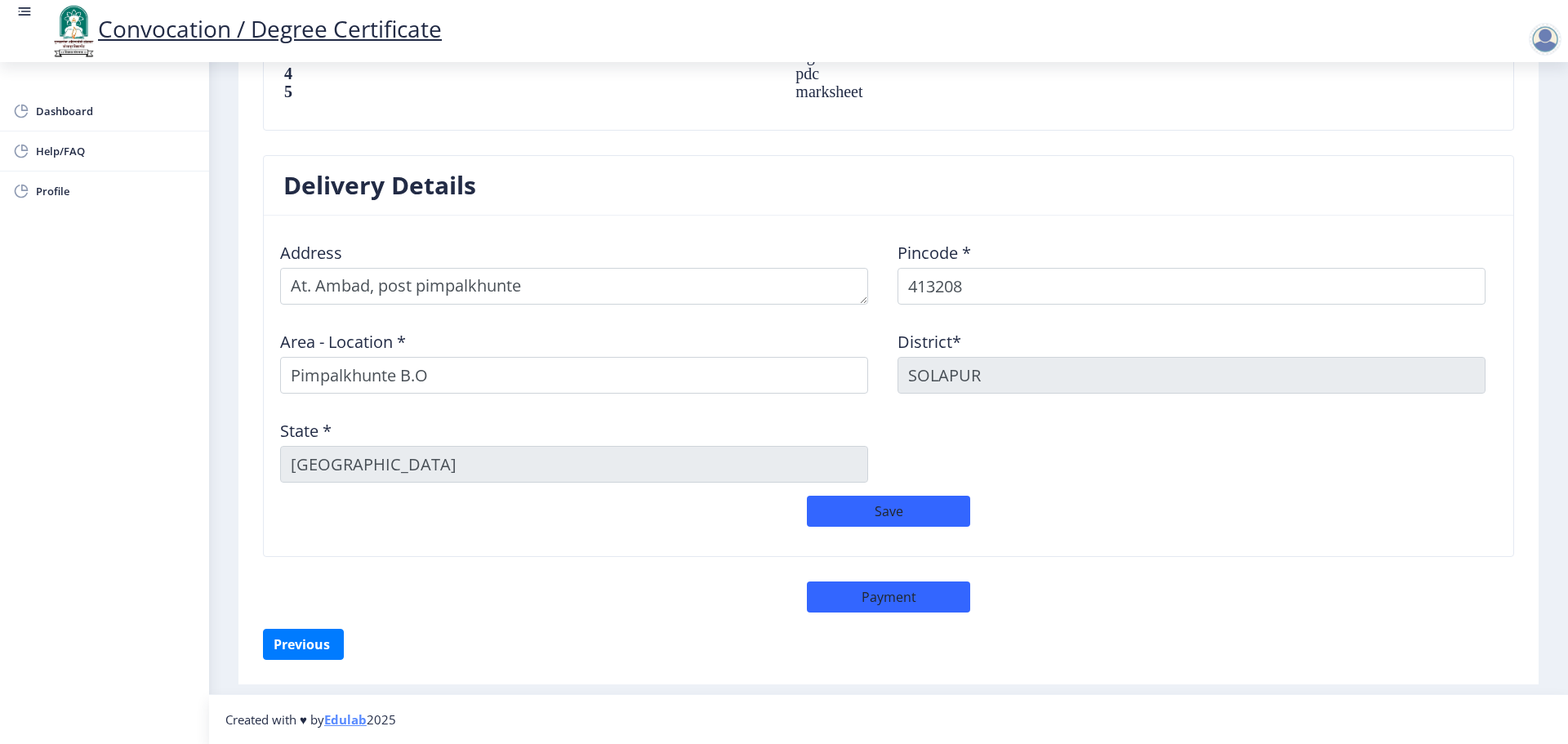
click at [1543, 44] on div at bounding box center [1545, 39] width 32 height 32
click at [1490, 132] on span "Log out" at bounding box center [1503, 128] width 105 height 20
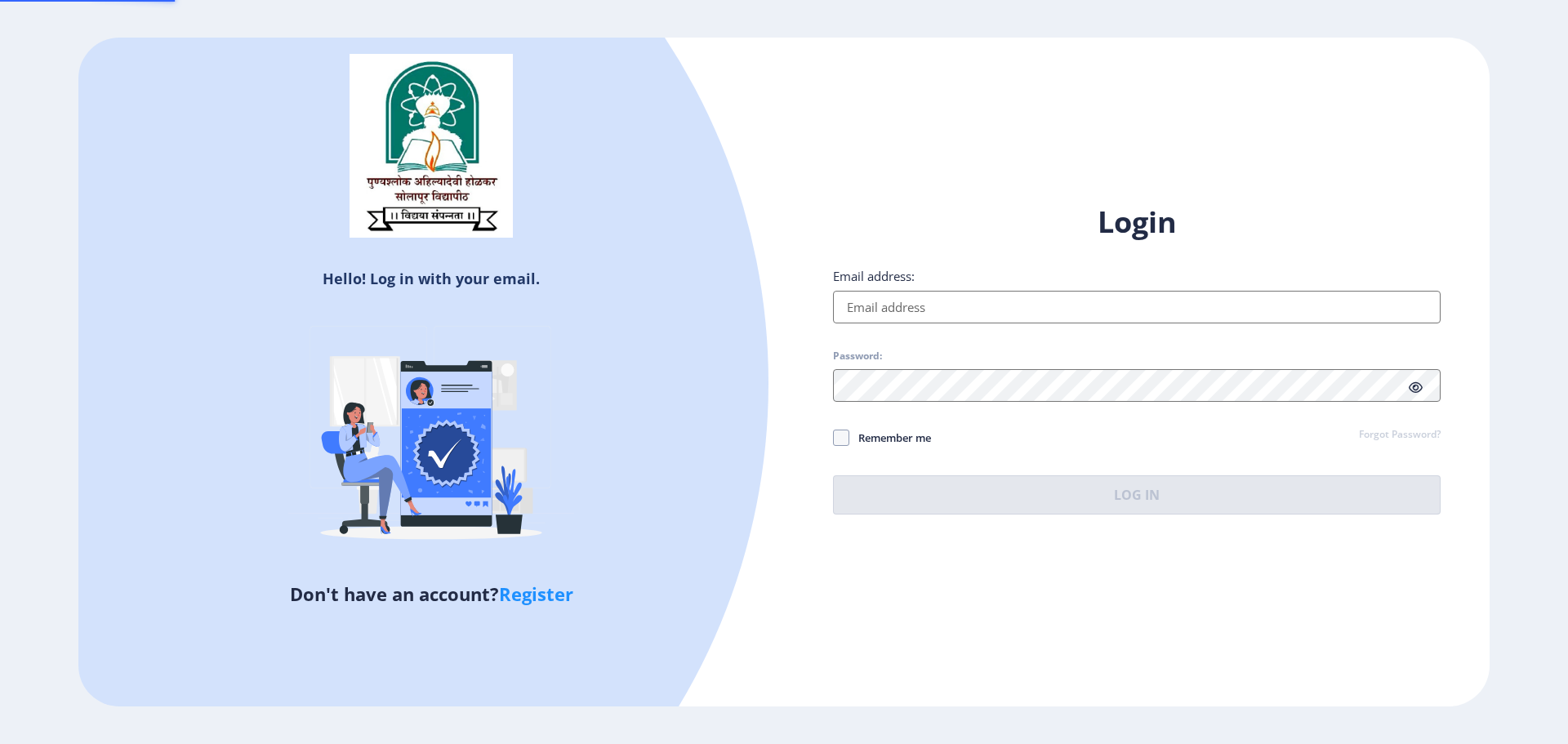
type input "[EMAIL_ADDRESS][DOMAIN_NAME]"
